Goal: Navigation & Orientation: Find specific page/section

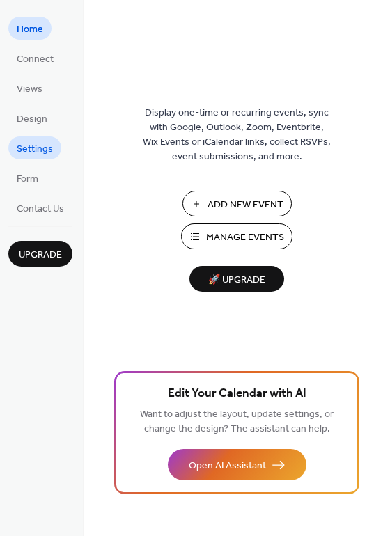
click at [40, 145] on span "Settings" at bounding box center [35, 149] width 36 height 15
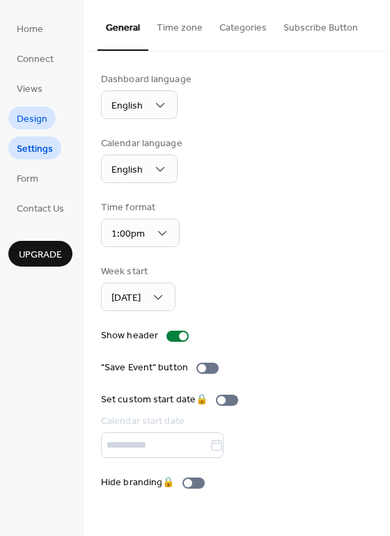
click at [35, 121] on span "Design" at bounding box center [32, 119] width 31 height 15
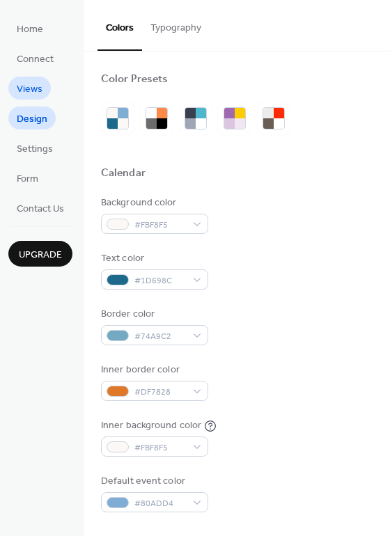
click at [35, 97] on span "Views" at bounding box center [30, 89] width 26 height 15
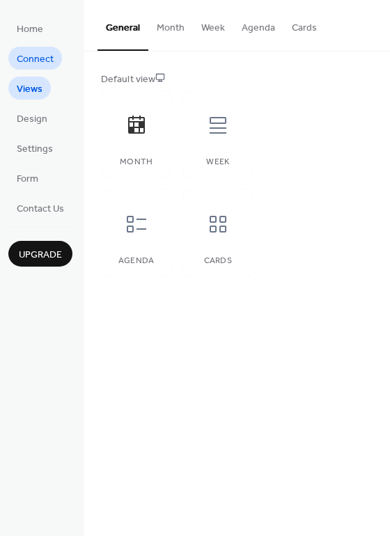
click at [38, 59] on span "Connect" at bounding box center [35, 59] width 37 height 15
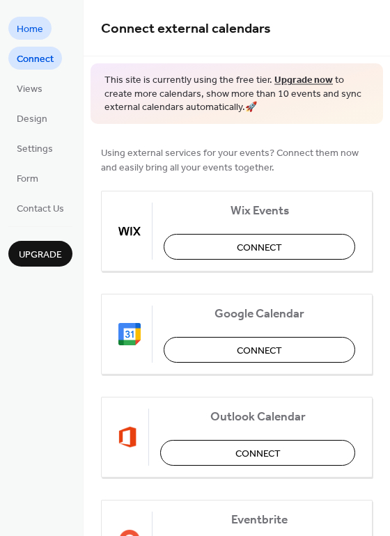
click at [38, 35] on span "Home" at bounding box center [30, 29] width 26 height 15
